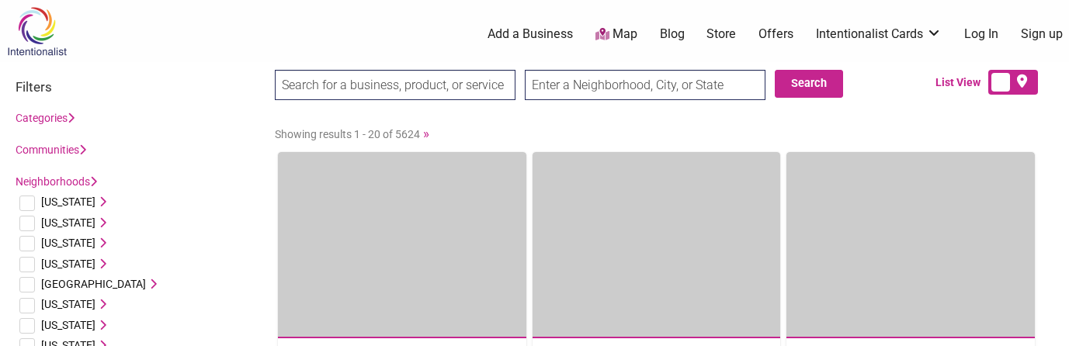
click at [386, 85] on input "search" at bounding box center [395, 85] width 241 height 30
type input "breakfast cafe"
click at [707, 83] on input "text" at bounding box center [645, 85] width 241 height 30
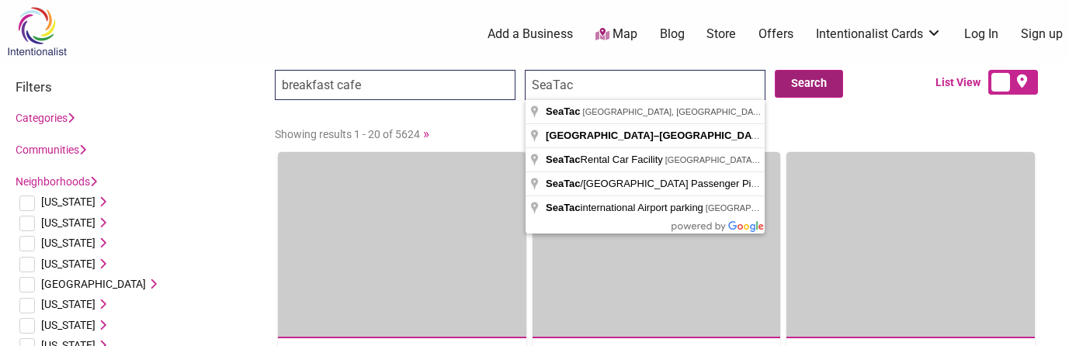
type input "SeaTac"
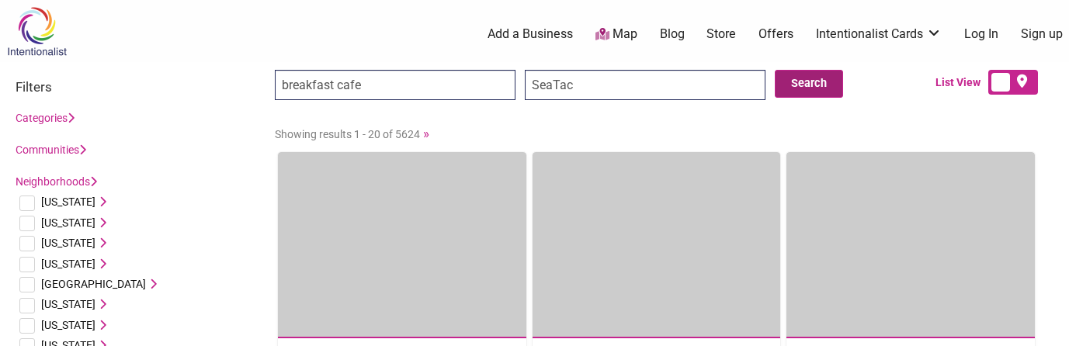
click at [818, 85] on button "Search" at bounding box center [809, 84] width 68 height 28
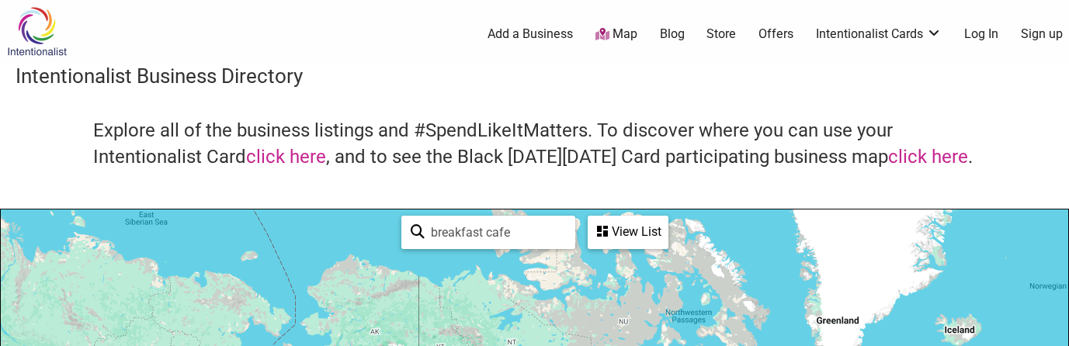
click at [634, 226] on div "View List" at bounding box center [628, 232] width 78 height 30
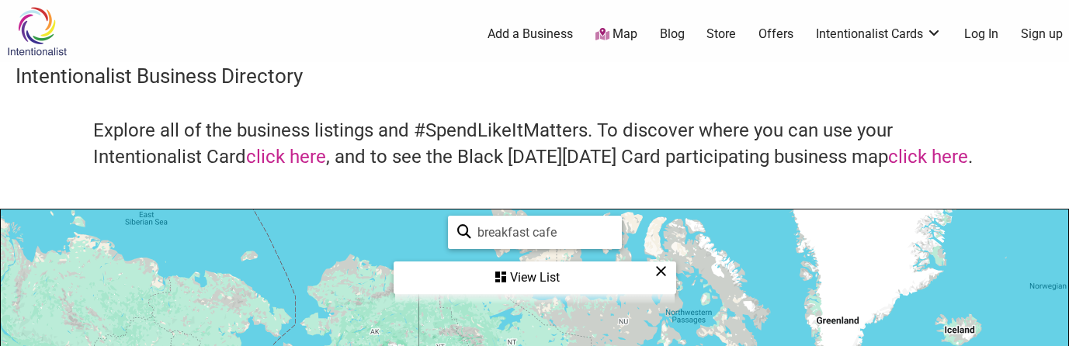
click at [631, 287] on div "View List" at bounding box center [535, 278] width 280 height 30
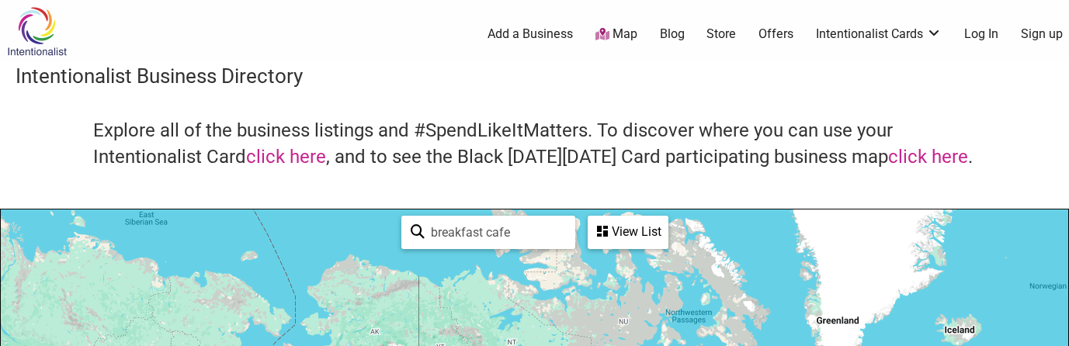
drag, startPoint x: 488, startPoint y: 235, endPoint x: 426, endPoint y: 234, distance: 61.4
click at [426, 234] on input "breakfast cafe" at bounding box center [495, 232] width 141 height 30
type input "cafe"
click at [652, 241] on div "View List" at bounding box center [628, 232] width 78 height 30
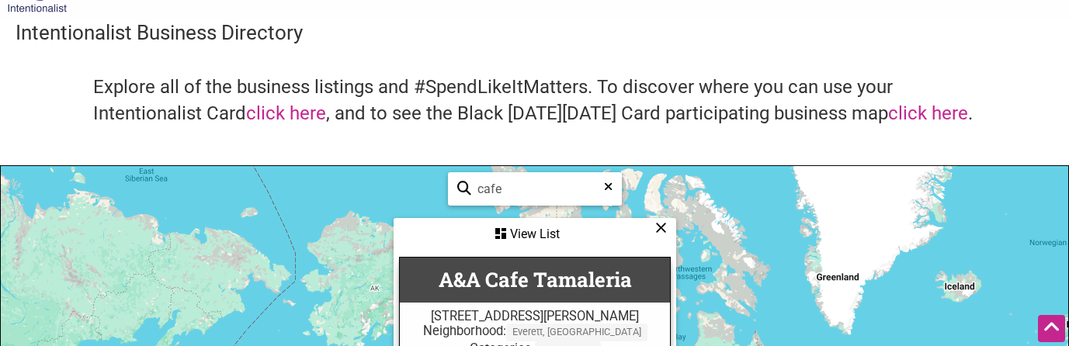
scroll to position [12, 0]
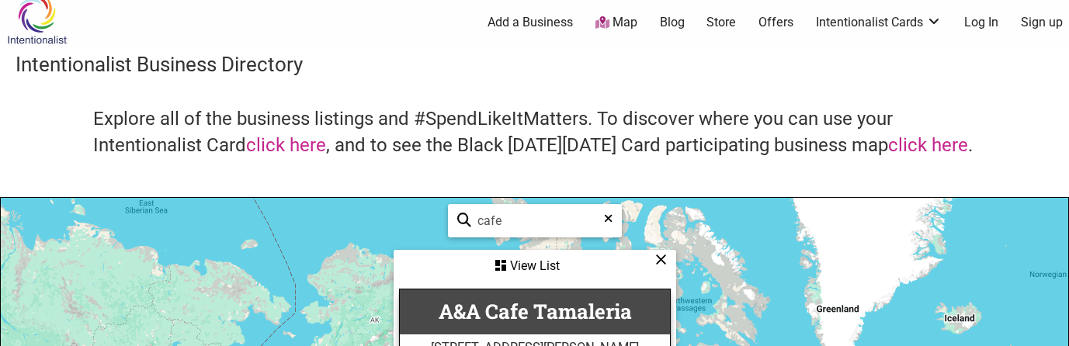
click at [613, 23] on link "Map" at bounding box center [617, 23] width 42 height 18
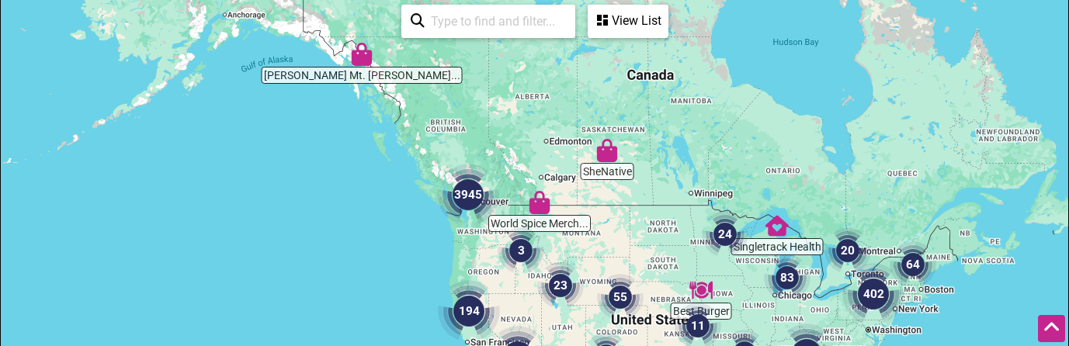
scroll to position [210, 0]
click at [478, 201] on img "3945" at bounding box center [468, 196] width 62 height 62
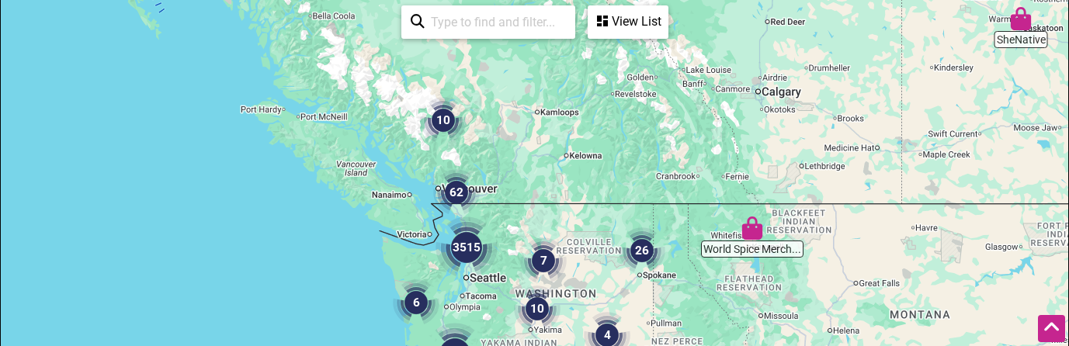
click at [470, 249] on img "3515" at bounding box center [467, 248] width 62 height 62
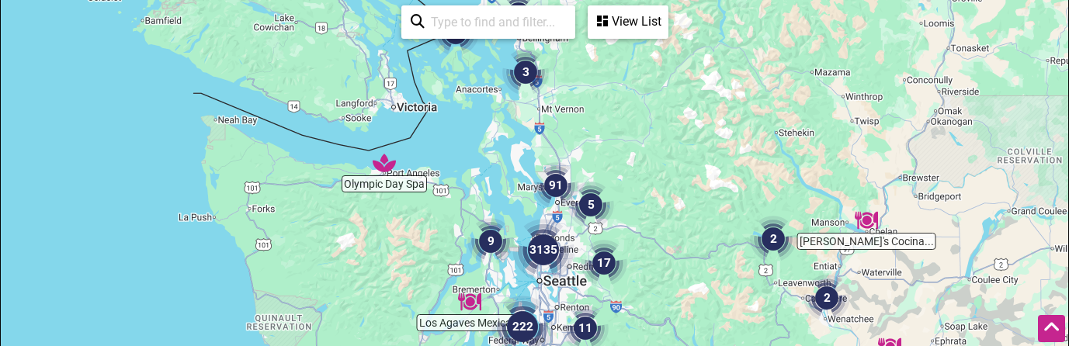
click at [440, 21] on input "search" at bounding box center [495, 22] width 141 height 30
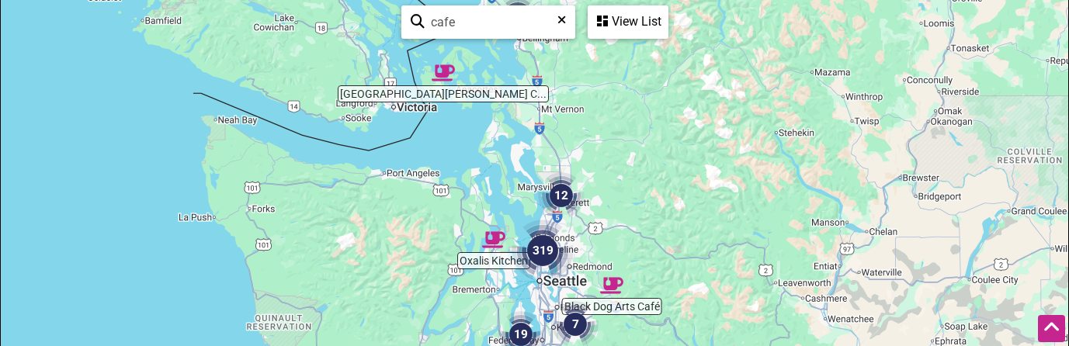
type input "cafe"
click at [546, 254] on img "319" at bounding box center [543, 251] width 62 height 62
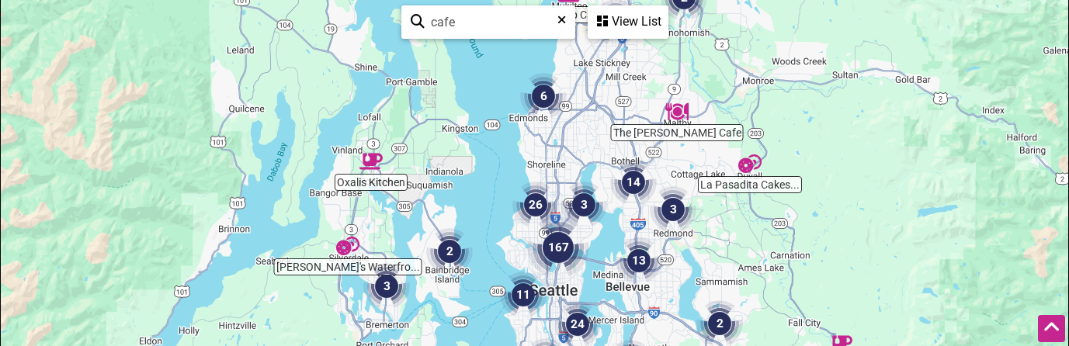
click at [522, 294] on img "11" at bounding box center [523, 295] width 47 height 47
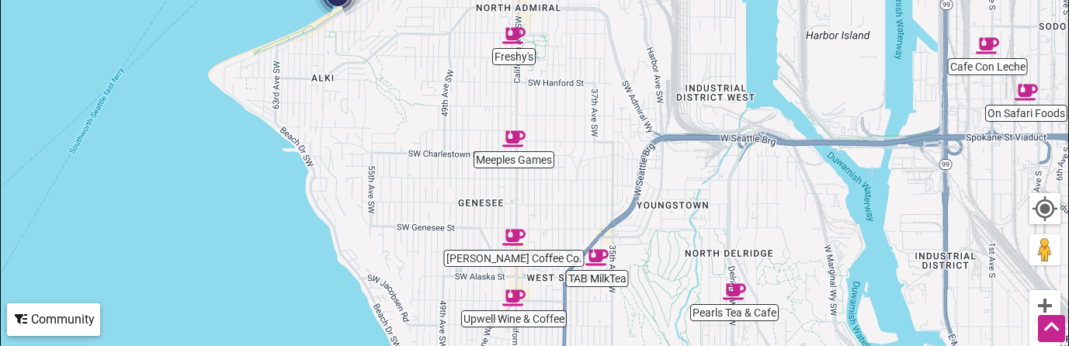
scroll to position [408, 0]
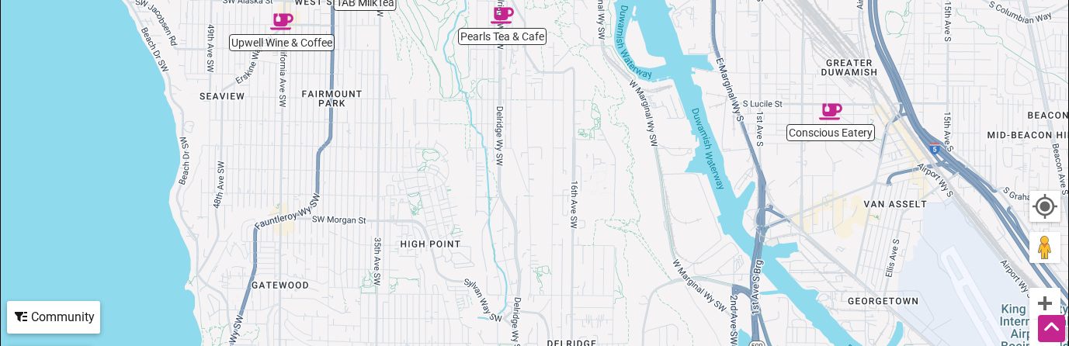
drag, startPoint x: 911, startPoint y: 210, endPoint x: 676, endPoint y: -65, distance: 361.4
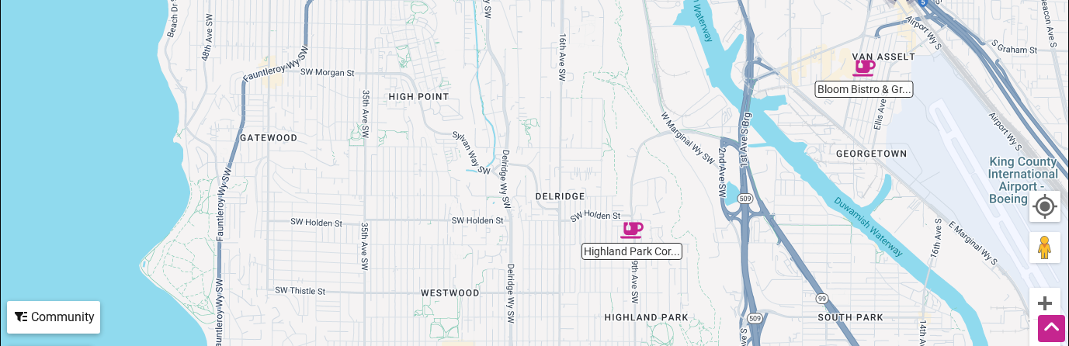
drag, startPoint x: 637, startPoint y: 204, endPoint x: 625, endPoint y: 54, distance: 150.3
click at [625, 54] on div "To navigate, press the arrow keys." at bounding box center [535, 103] width 1068 height 604
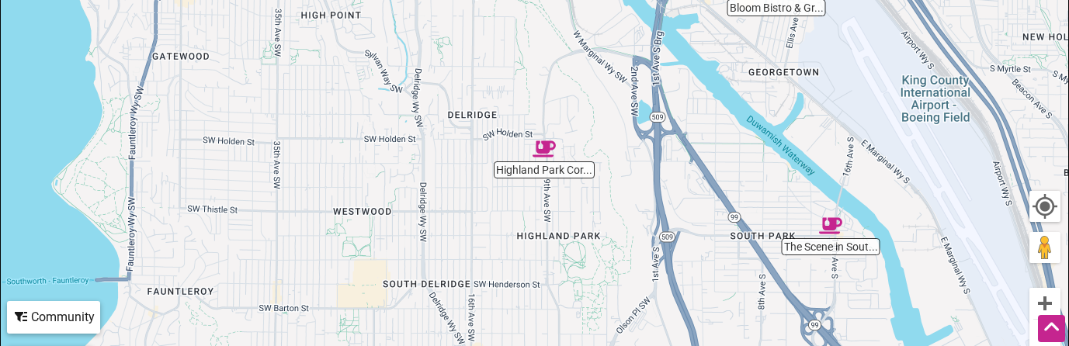
drag, startPoint x: 633, startPoint y: 178, endPoint x: 544, endPoint y: 94, distance: 122.0
click at [544, 94] on div "To navigate, press the arrow keys." at bounding box center [535, 103] width 1068 height 604
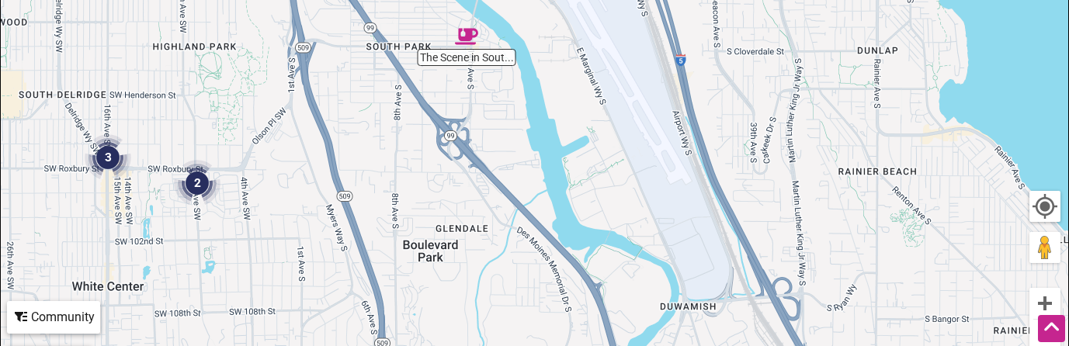
drag, startPoint x: 618, startPoint y: 263, endPoint x: 255, endPoint y: 78, distance: 407.7
click at [255, 78] on div "To navigate, press the arrow keys." at bounding box center [535, 103] width 1068 height 604
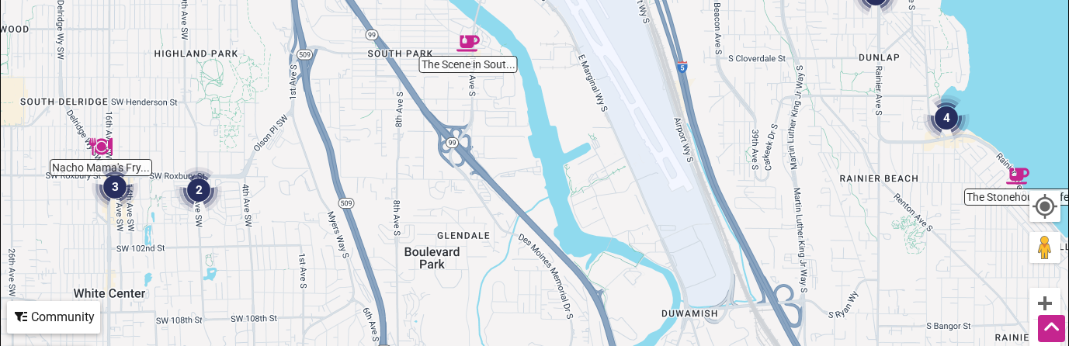
click at [464, 71] on div "To navigate, press the arrow keys." at bounding box center [535, 103] width 1068 height 604
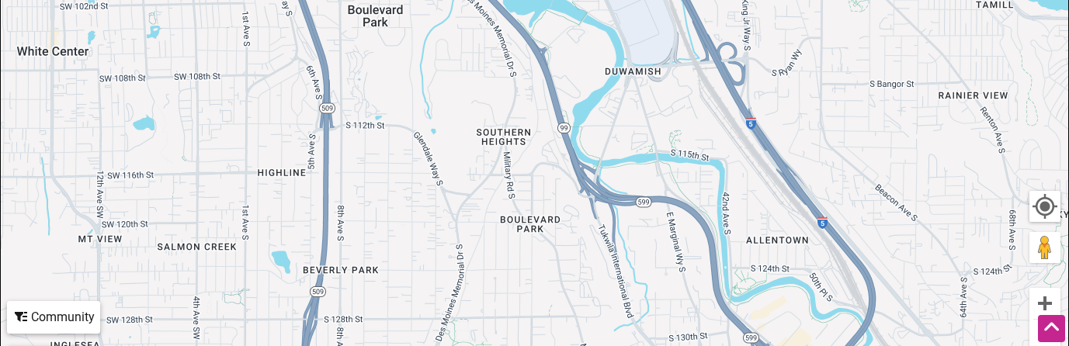
drag, startPoint x: 926, startPoint y: 259, endPoint x: 868, endPoint y: 16, distance: 250.0
click at [868, 16] on div "To navigate, press the arrow keys." at bounding box center [535, 103] width 1068 height 604
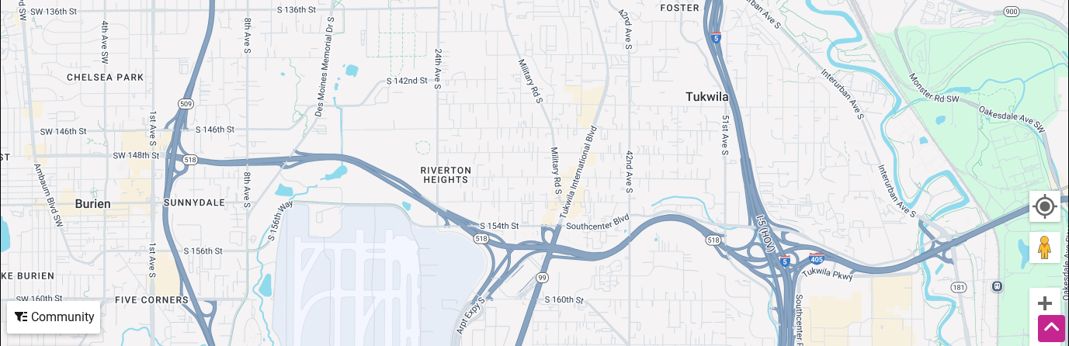
drag, startPoint x: 700, startPoint y: 296, endPoint x: 609, endPoint y: -112, distance: 417.9
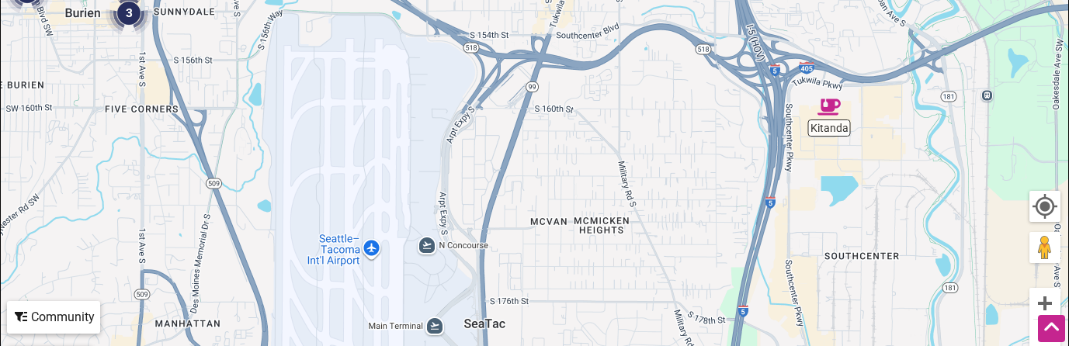
drag, startPoint x: 540, startPoint y: 81, endPoint x: 534, endPoint y: -112, distance: 192.7
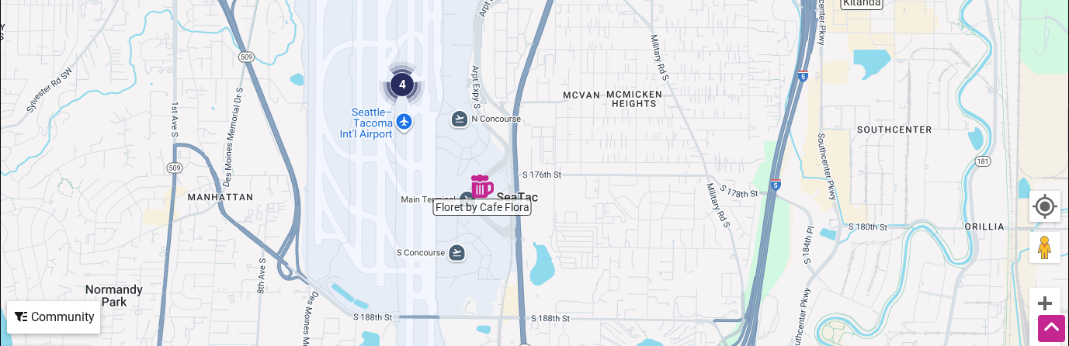
drag, startPoint x: 479, startPoint y: 20, endPoint x: 506, endPoint y: -108, distance: 131.0
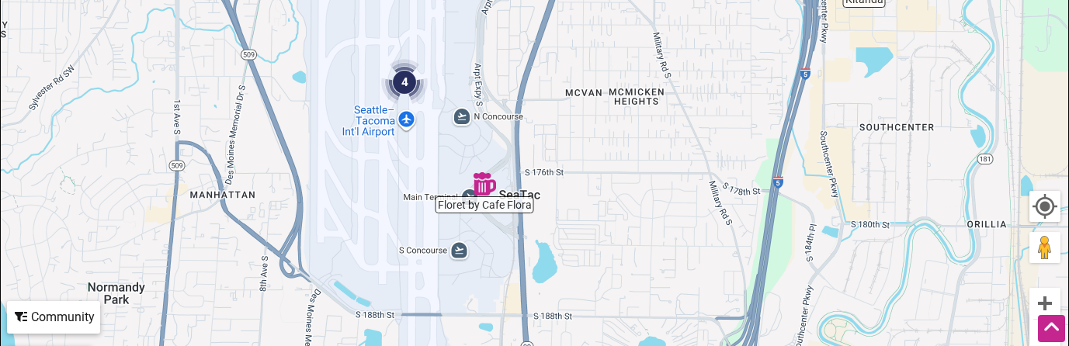
click at [482, 190] on img "Floret by Cafe Flora" at bounding box center [484, 183] width 23 height 23
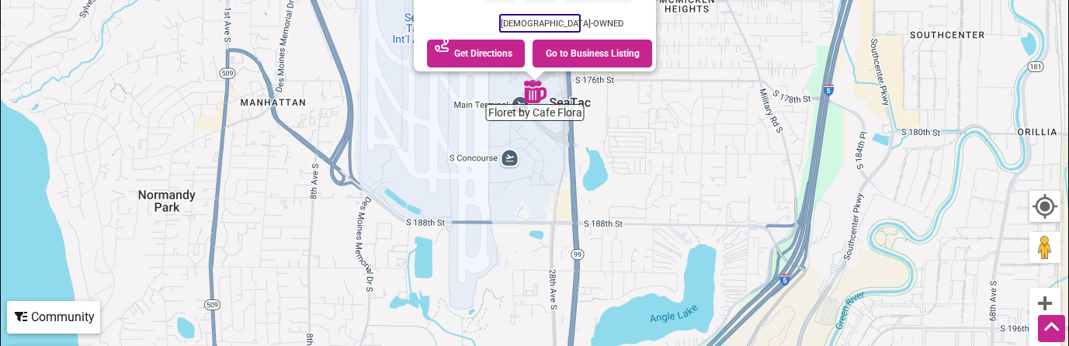
click at [537, 151] on div "To navigate, press the arrow keys. Floret by Cafe Flora 17801 International Blv…" at bounding box center [535, 103] width 1068 height 604
click at [537, 122] on div "To navigate, press the arrow keys. Floret by Cafe Flora 17801 International Blv…" at bounding box center [535, 103] width 1068 height 604
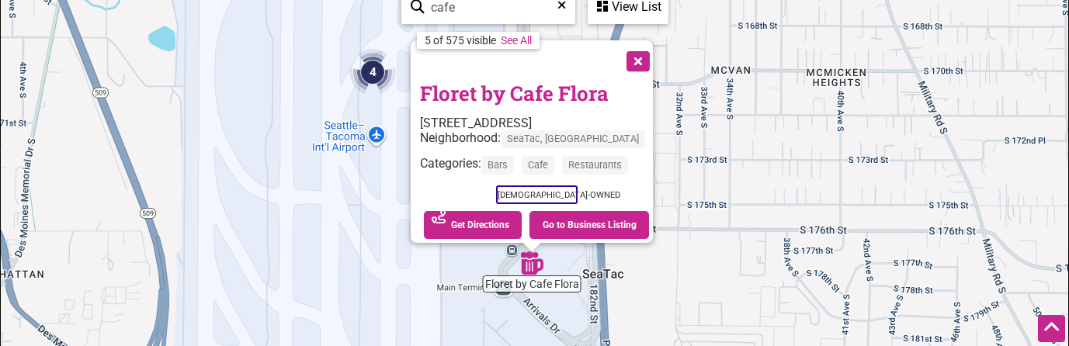
scroll to position [0, 0]
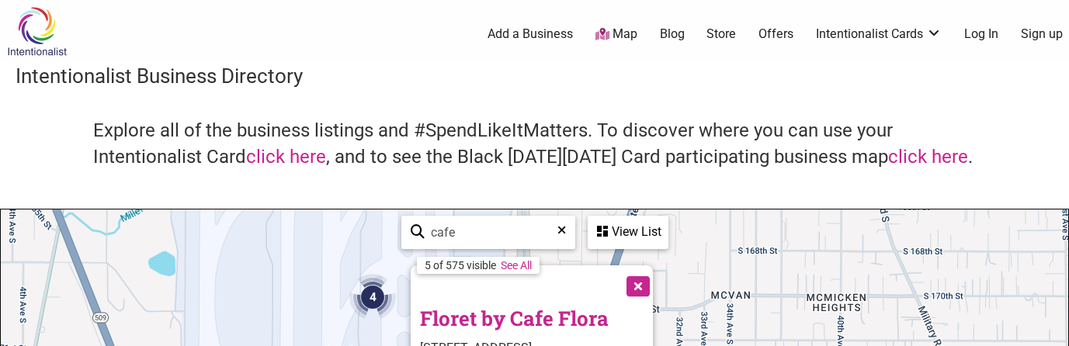
click at [653, 276] on button "Close" at bounding box center [636, 285] width 39 height 39
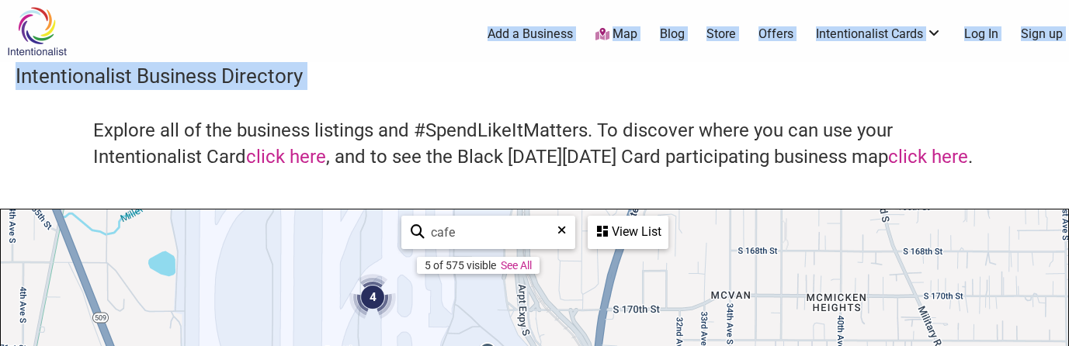
drag, startPoint x: 815, startPoint y: 104, endPoint x: 836, endPoint y: 50, distance: 57.5
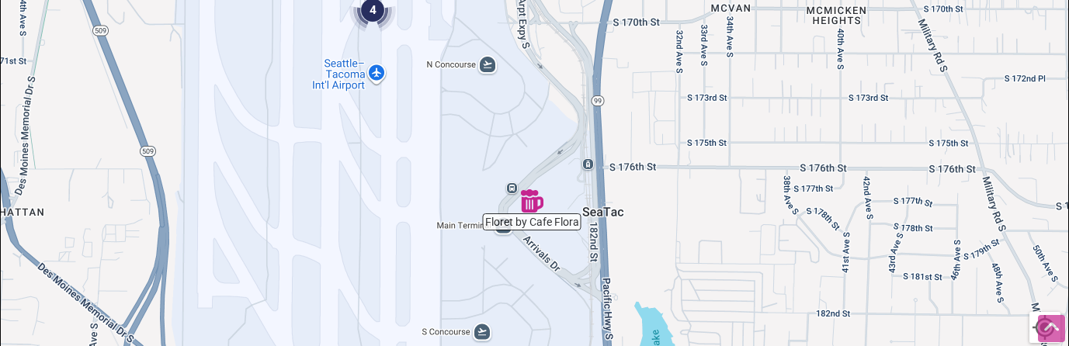
scroll to position [353, 0]
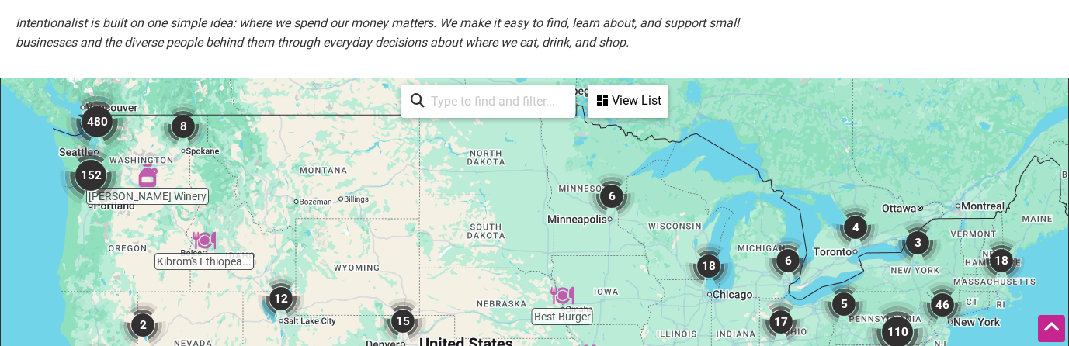
scroll to position [304, 0]
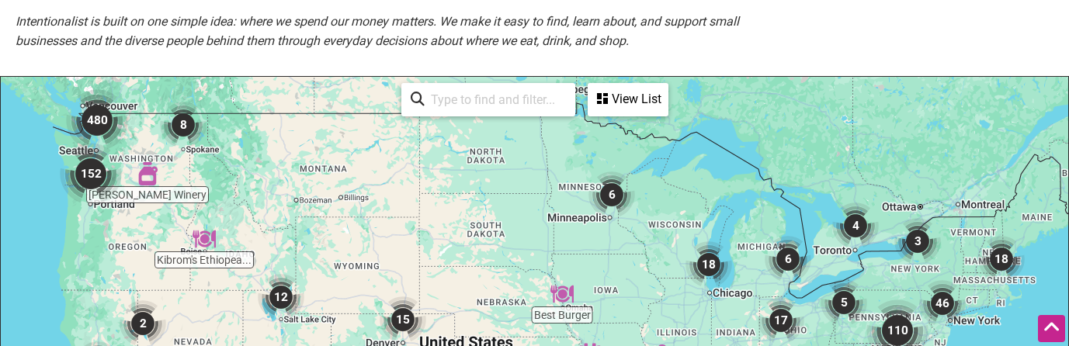
click at [469, 92] on input "search" at bounding box center [495, 100] width 141 height 30
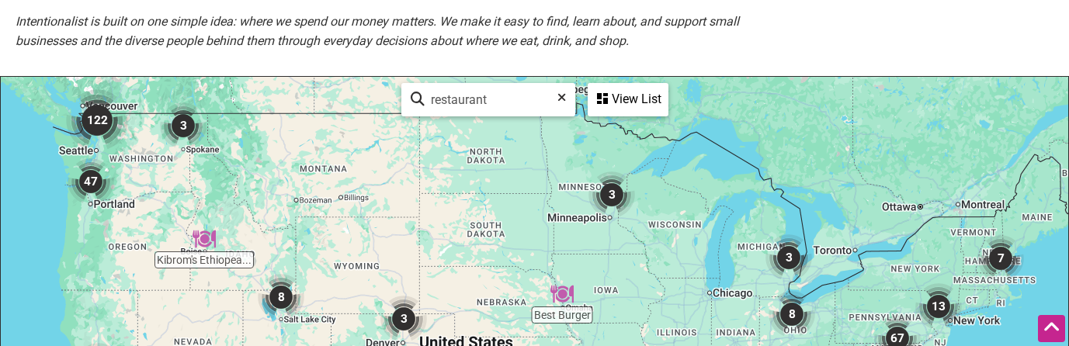
type input "restaurant"
click at [619, 103] on div "View List" at bounding box center [628, 100] width 78 height 30
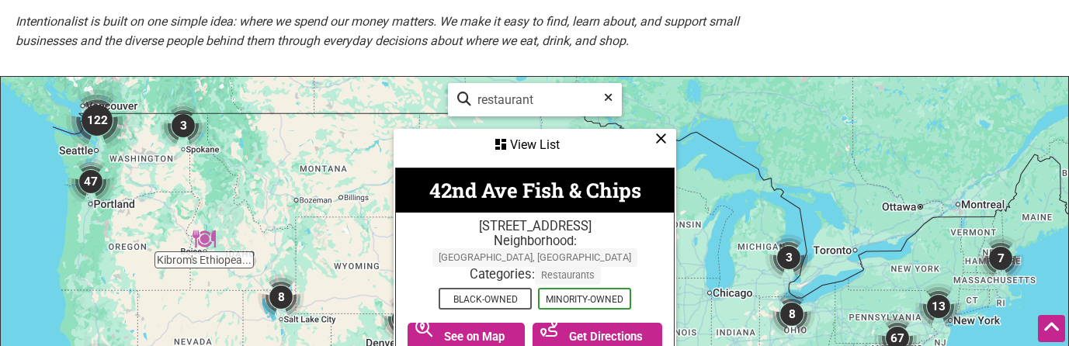
click at [103, 120] on img "122" at bounding box center [97, 120] width 62 height 62
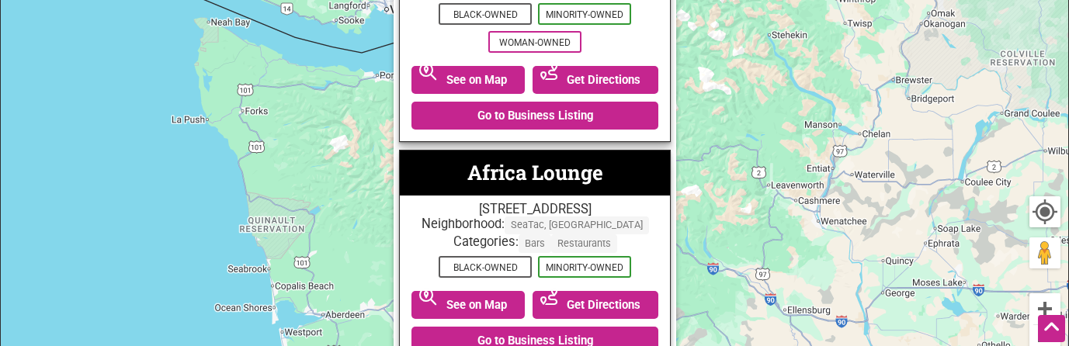
scroll to position [560, 0]
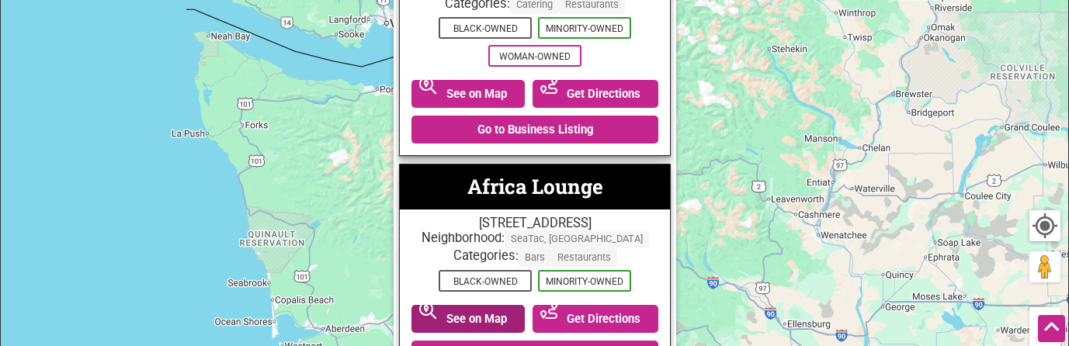
click at [507, 329] on link "See on Map" at bounding box center [468, 319] width 113 height 28
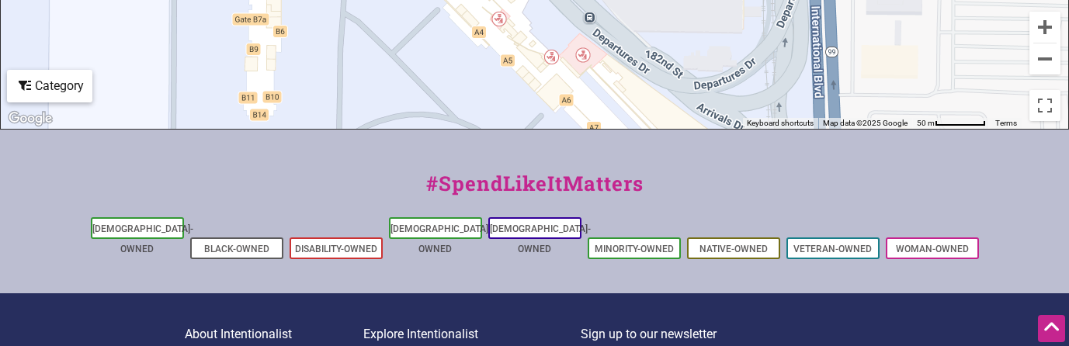
scroll to position [845, 0]
